Goal: Task Accomplishment & Management: Complete application form

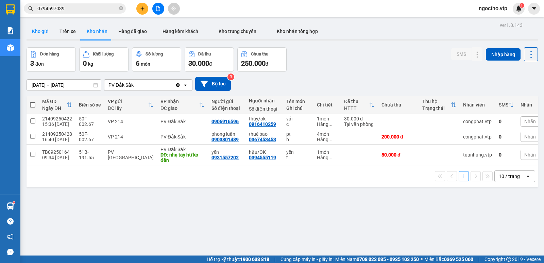
click at [39, 30] on button "Kho gửi" at bounding box center [41, 31] width 28 height 16
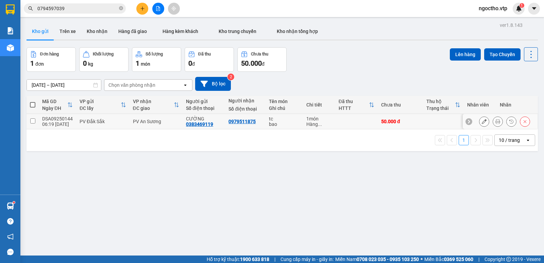
click at [479, 120] on button at bounding box center [484, 122] width 10 height 12
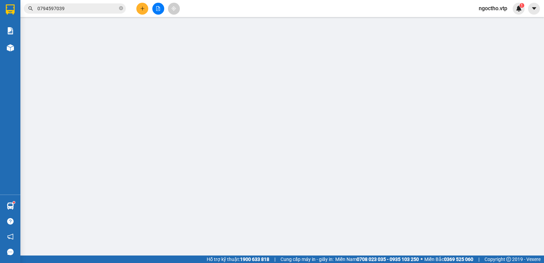
type input "0383469119"
type input "CƯỜNG"
type input "0979511875"
type input "50.000"
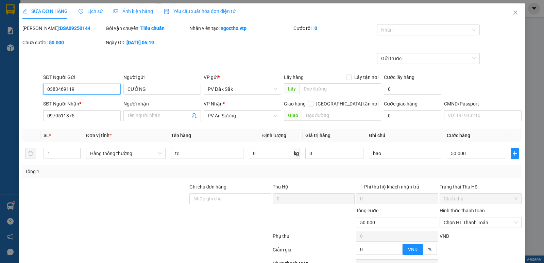
scroll to position [59, 0]
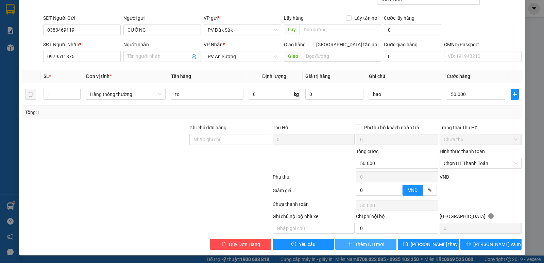
click at [377, 244] on span "Thêm ĐH mới" at bounding box center [369, 243] width 29 height 7
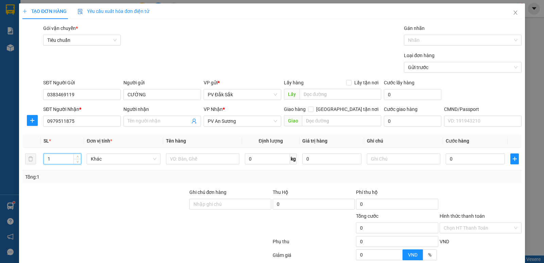
drag, startPoint x: 52, startPoint y: 157, endPoint x: 2, endPoint y: 168, distance: 51.2
click at [0, 168] on div "TẠO ĐƠN HÀNG Yêu cầu xuất hóa đơn điện tử Transit Pickup Surcharge Ids Transit …" at bounding box center [272, 131] width 544 height 263
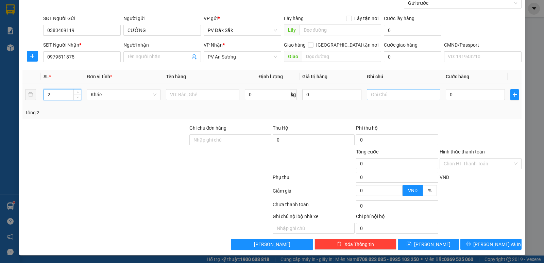
type input "2"
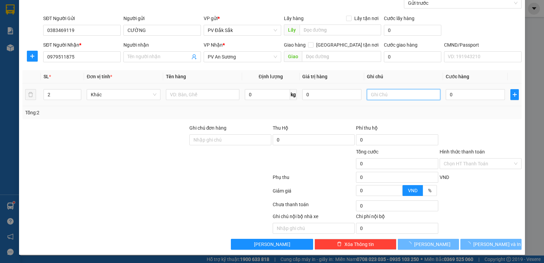
click at [374, 92] on input "text" at bounding box center [403, 94] width 73 height 11
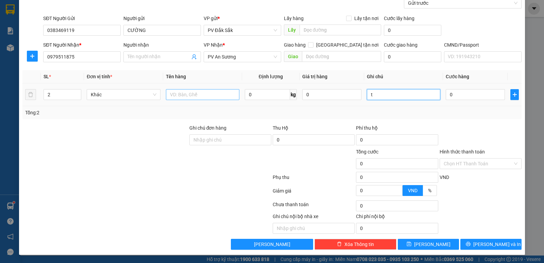
type input "t"
drag, startPoint x: 178, startPoint y: 91, endPoint x: 183, endPoint y: 93, distance: 5.1
click at [179, 91] on input "text" at bounding box center [202, 94] width 73 height 11
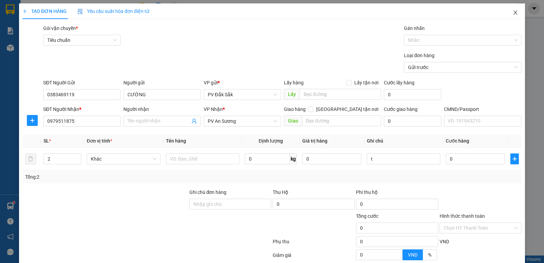
click at [514, 12] on span "Close" at bounding box center [515, 12] width 19 height 19
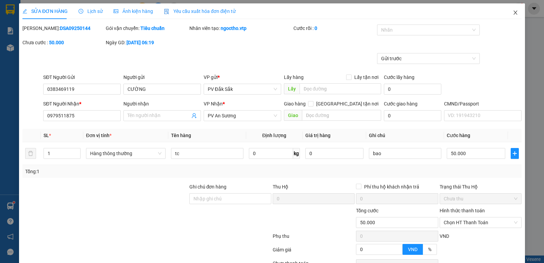
click at [512, 10] on span "Close" at bounding box center [515, 12] width 19 height 19
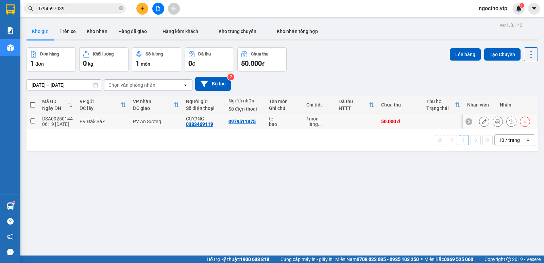
click at [479, 121] on button at bounding box center [484, 122] width 10 height 12
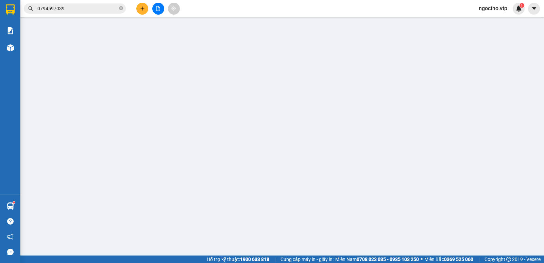
type input "0383469119"
type input "CƯỜNG"
type input "0979511875"
type input "50.000"
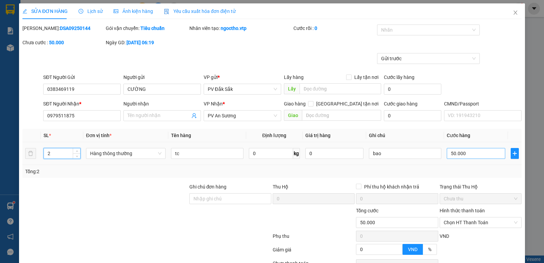
type input "2"
click at [472, 154] on input "50.000" at bounding box center [476, 153] width 58 height 11
type input "1"
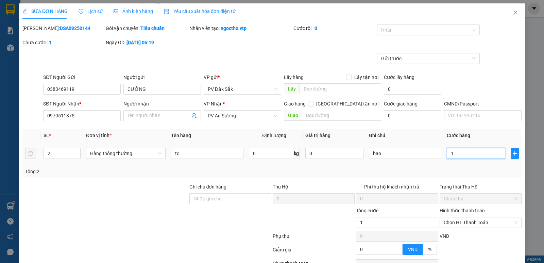
type input "10"
type input "100"
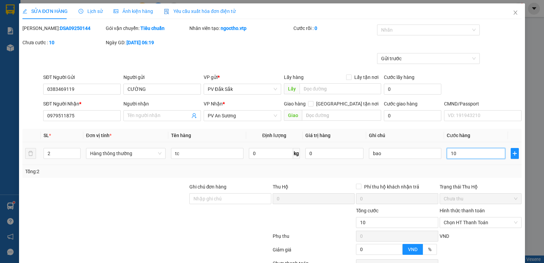
type input "100"
type input "1.000"
type input "10.000"
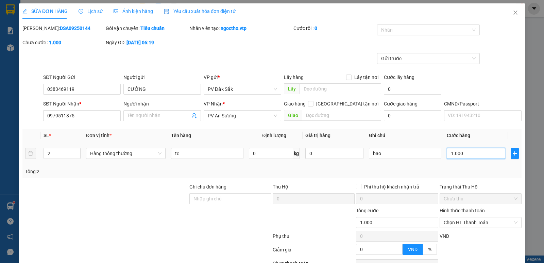
type input "10.000"
type input "100.000"
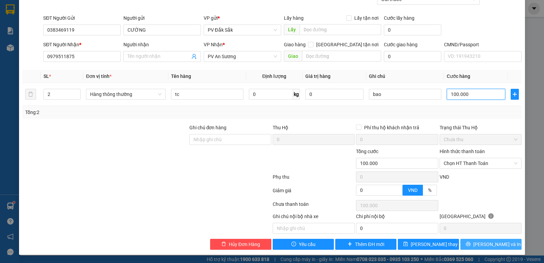
type input "100.000"
click at [490, 245] on span "Lưu và In" at bounding box center [497, 243] width 48 height 7
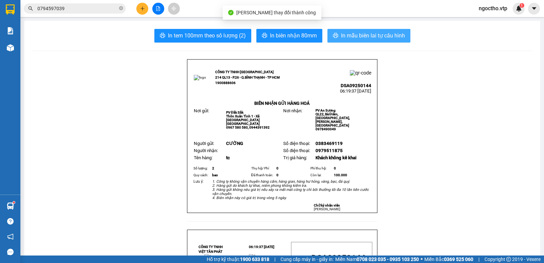
click at [357, 33] on span "In mẫu biên lai tự cấu hình" at bounding box center [373, 35] width 64 height 8
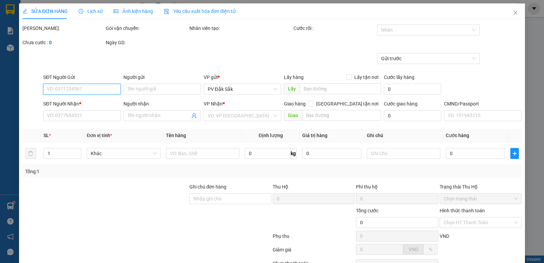
type input "0383469119"
type input "CƯỜNG"
type input "0979511875"
type input "100.000"
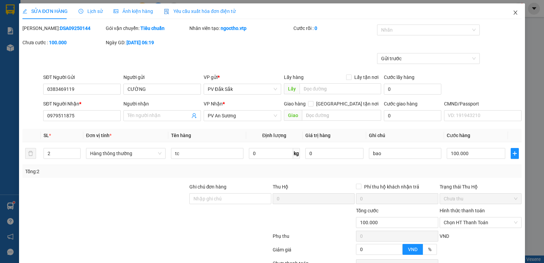
click at [513, 14] on icon "close" at bounding box center [515, 12] width 5 height 5
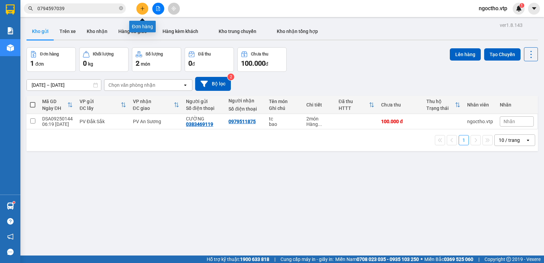
click at [146, 5] on button at bounding box center [142, 9] width 12 height 12
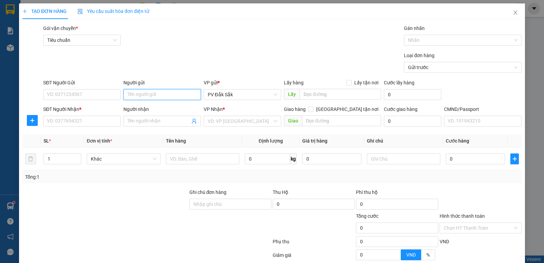
click at [134, 94] on input "Người gửi" at bounding box center [161, 94] width 77 height 11
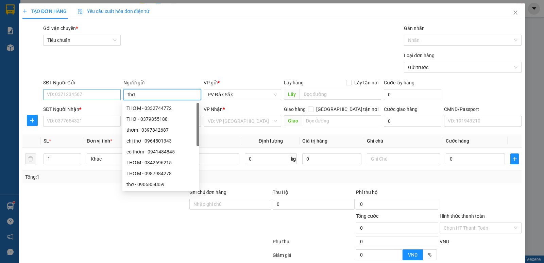
type input "thơ"
click at [57, 96] on input "SĐT Người Gửi" at bounding box center [81, 94] width 77 height 11
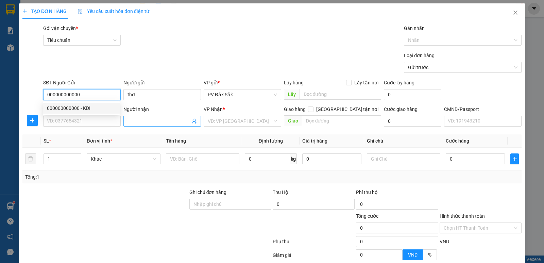
type input "000000000000"
click at [140, 124] on input "Người nhận" at bounding box center [158, 120] width 63 height 7
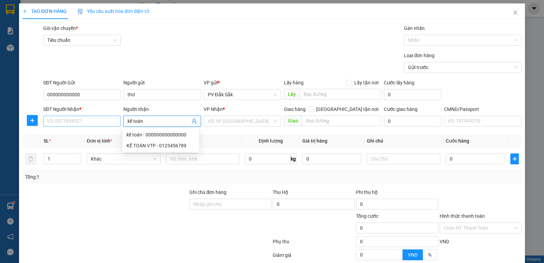
type input "kế toán"
click at [86, 122] on input "SĐT Người Nhận *" at bounding box center [81, 121] width 77 height 11
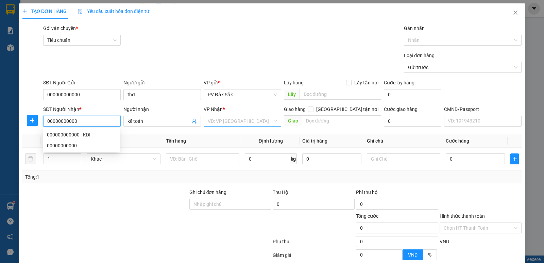
click at [243, 125] on div "VD: VP Sài Gòn" at bounding box center [242, 121] width 77 height 11
type input "00000000000"
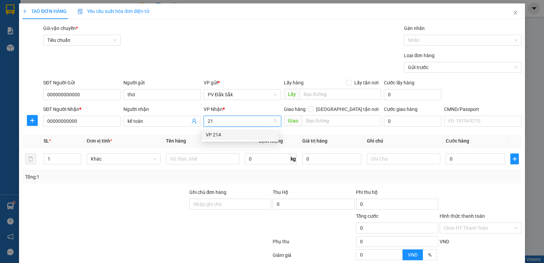
type input "214"
click at [219, 134] on div "VP 214" at bounding box center [240, 134] width 69 height 7
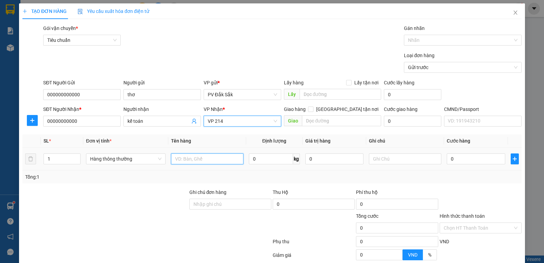
click at [175, 160] on input "text" at bounding box center [207, 158] width 72 height 11
type input "báo cáo 12/9"
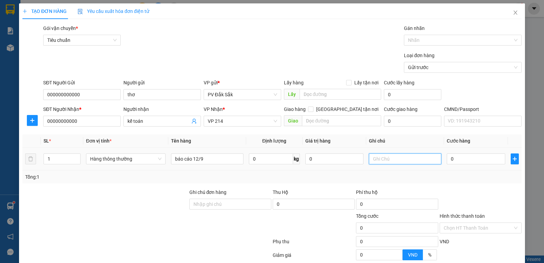
click at [384, 161] on input "text" at bounding box center [405, 158] width 72 height 11
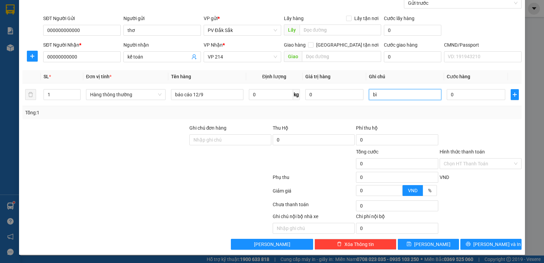
type input "bì"
click at [469, 153] on label "Hình thức thanh toán" at bounding box center [461, 151] width 45 height 5
click at [469, 158] on input "Hình thức thanh toán" at bounding box center [478, 163] width 69 height 10
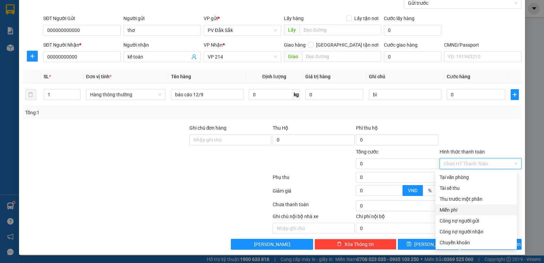
click at [452, 212] on div "Miễn phí" at bounding box center [475, 209] width 73 height 7
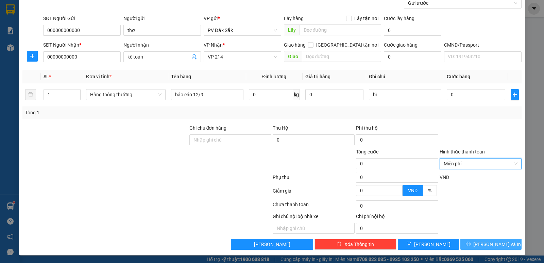
click at [487, 242] on span "Lưu và In" at bounding box center [497, 243] width 48 height 7
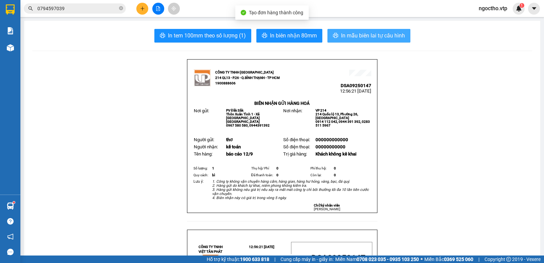
click at [373, 37] on span "In mẫu biên lai tự cấu hình" at bounding box center [373, 35] width 64 height 8
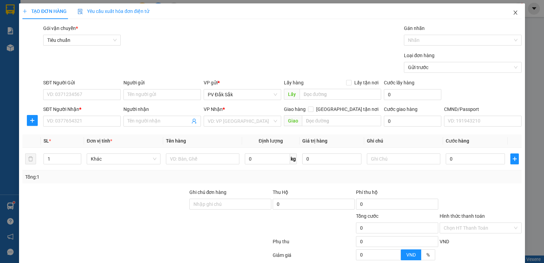
click at [513, 14] on icon "close" at bounding box center [515, 12] width 5 height 5
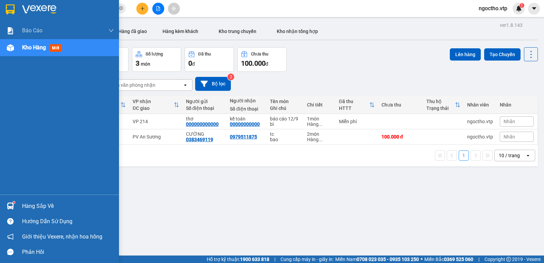
click at [34, 205] on div "Hàng sắp về" at bounding box center [68, 206] width 92 height 10
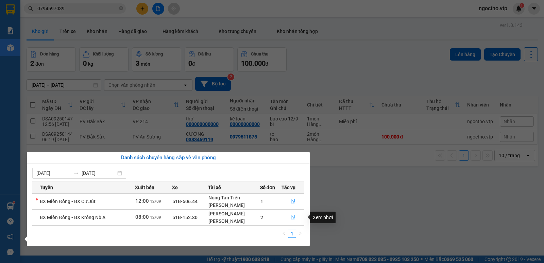
click at [293, 218] on icon "file-done" at bounding box center [293, 217] width 4 height 5
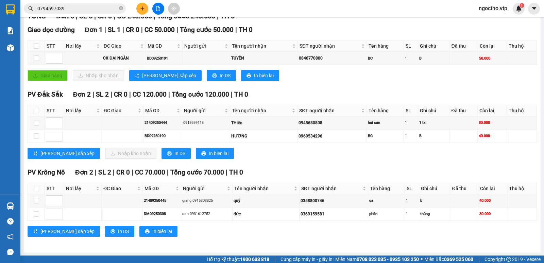
scroll to position [110, 0]
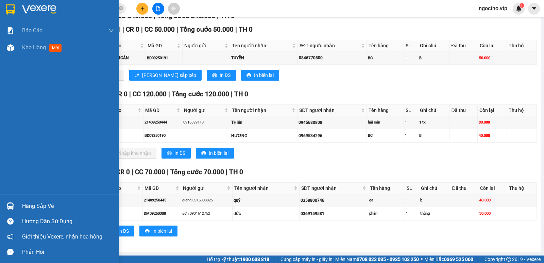
click at [53, 205] on div "Hàng sắp về" at bounding box center [68, 206] width 92 height 10
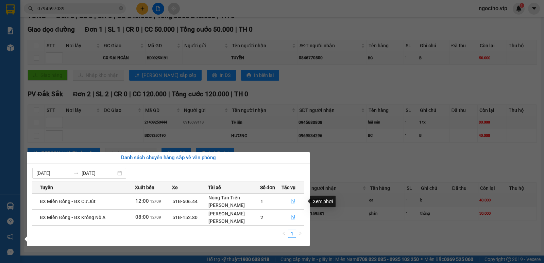
click at [294, 200] on icon "file-done" at bounding box center [293, 200] width 5 height 5
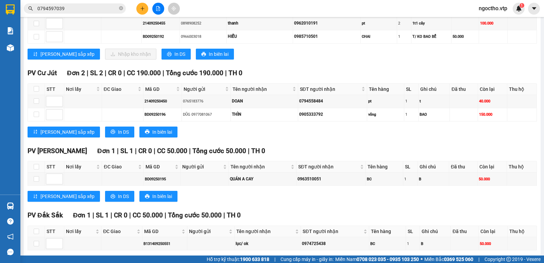
scroll to position [487, 0]
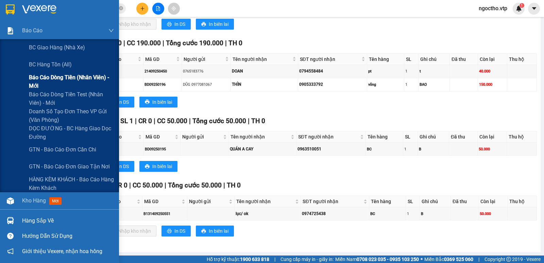
click at [41, 80] on span "Báo cáo dòng tiền (nhân viên) - mới" at bounding box center [71, 81] width 85 height 17
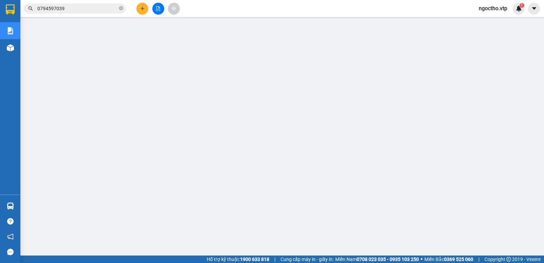
click at [485, 8] on span "ngoctho.vtp" at bounding box center [492, 8] width 39 height 8
click at [489, 21] on span "Đăng xuất" at bounding box center [497, 20] width 29 height 7
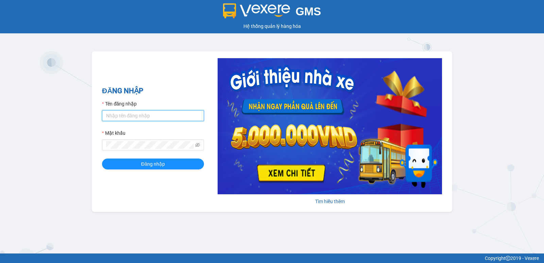
click at [115, 118] on input "Tên đăng nhập" at bounding box center [153, 115] width 102 height 11
type input "nguyenthithin.vtp"
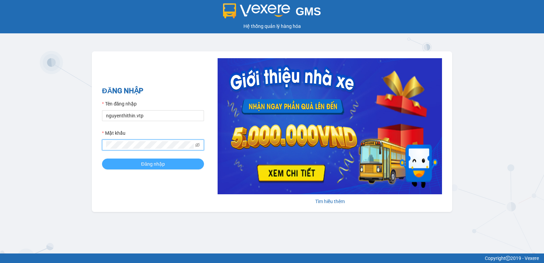
click at [151, 163] on span "Đăng nhập" at bounding box center [153, 163] width 24 height 7
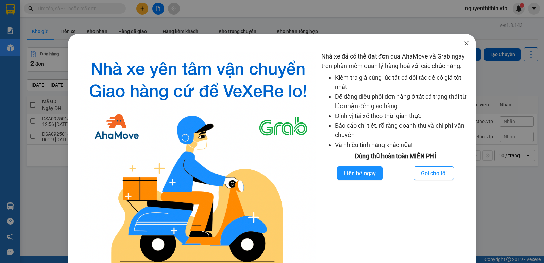
click at [464, 43] on icon "close" at bounding box center [466, 43] width 4 height 4
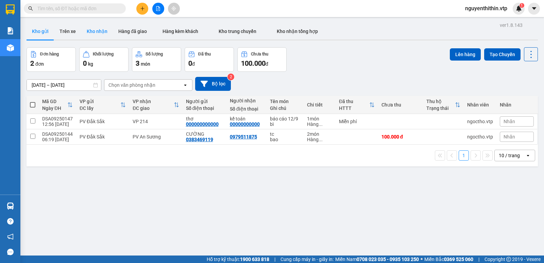
click at [97, 30] on button "Kho nhận" at bounding box center [97, 31] width 32 height 16
